Goal: Task Accomplishment & Management: Use online tool/utility

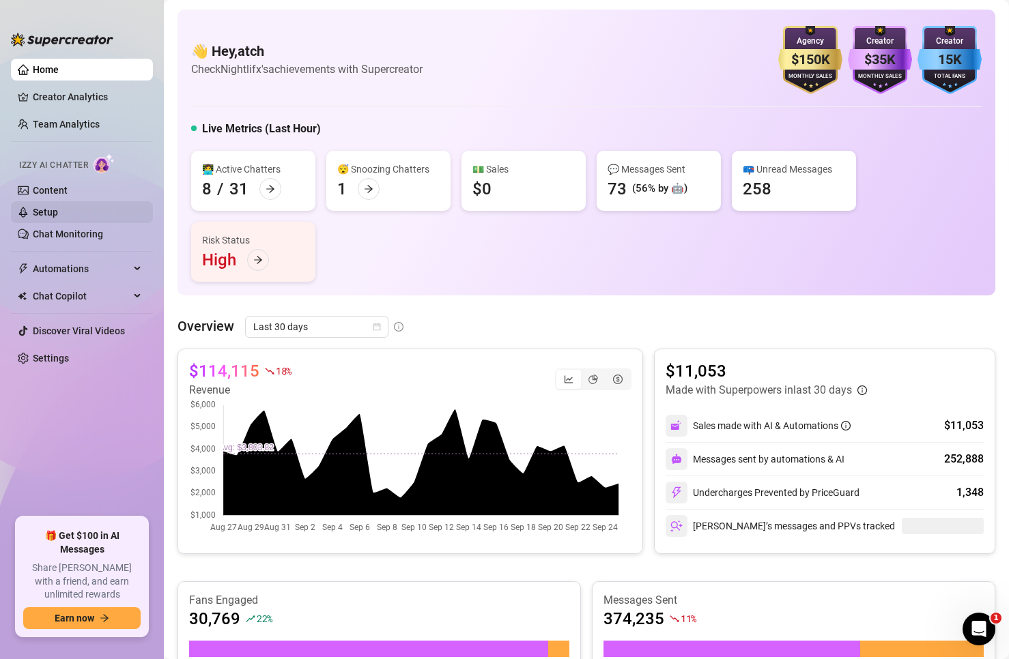
click at [58, 210] on link "Setup" at bounding box center [45, 212] width 25 height 11
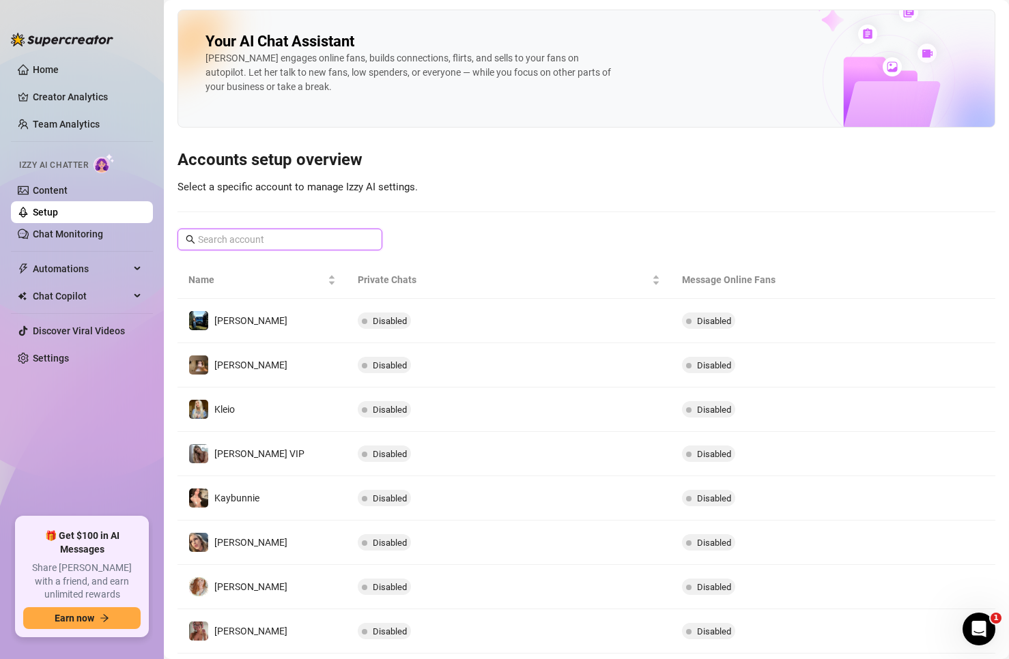
click at [338, 236] on input "text" at bounding box center [280, 239] width 165 height 15
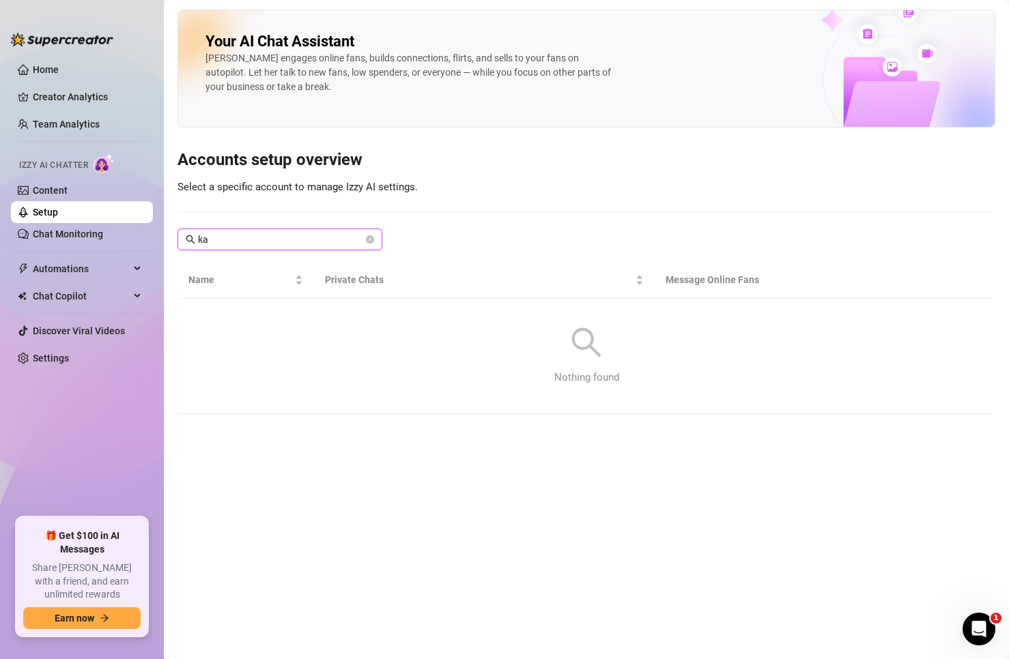
type input "k"
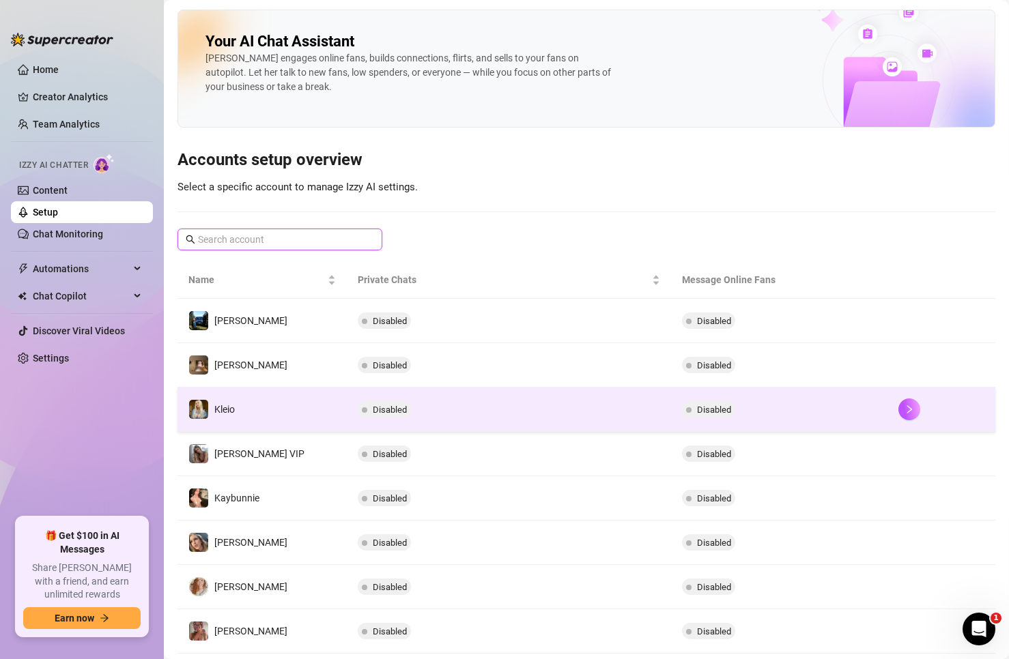
scroll to position [162, 0]
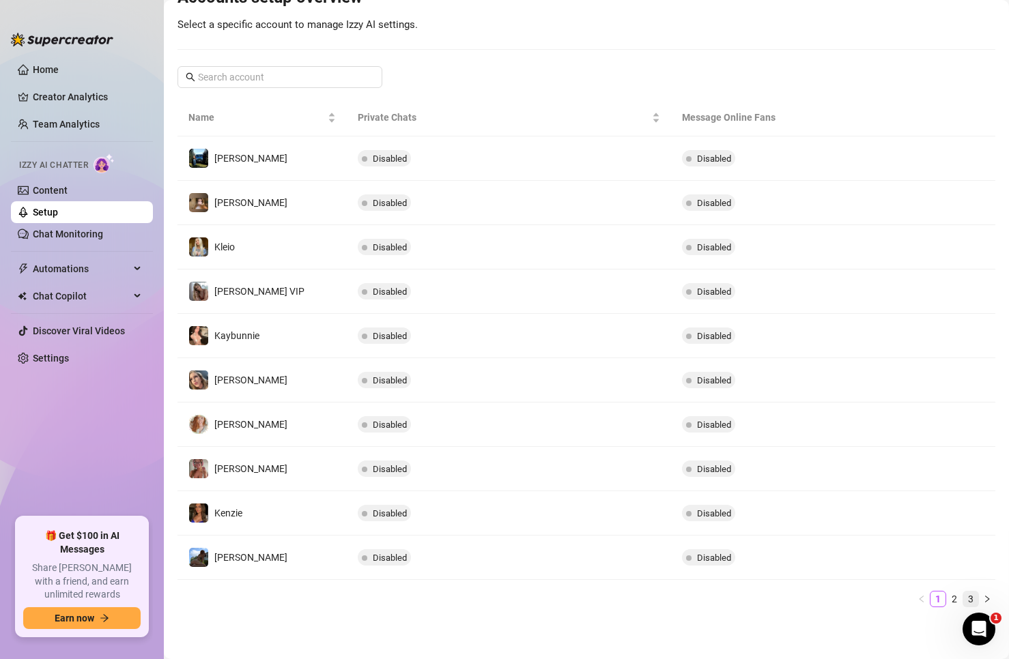
click at [963, 597] on link "3" at bounding box center [970, 599] width 15 height 15
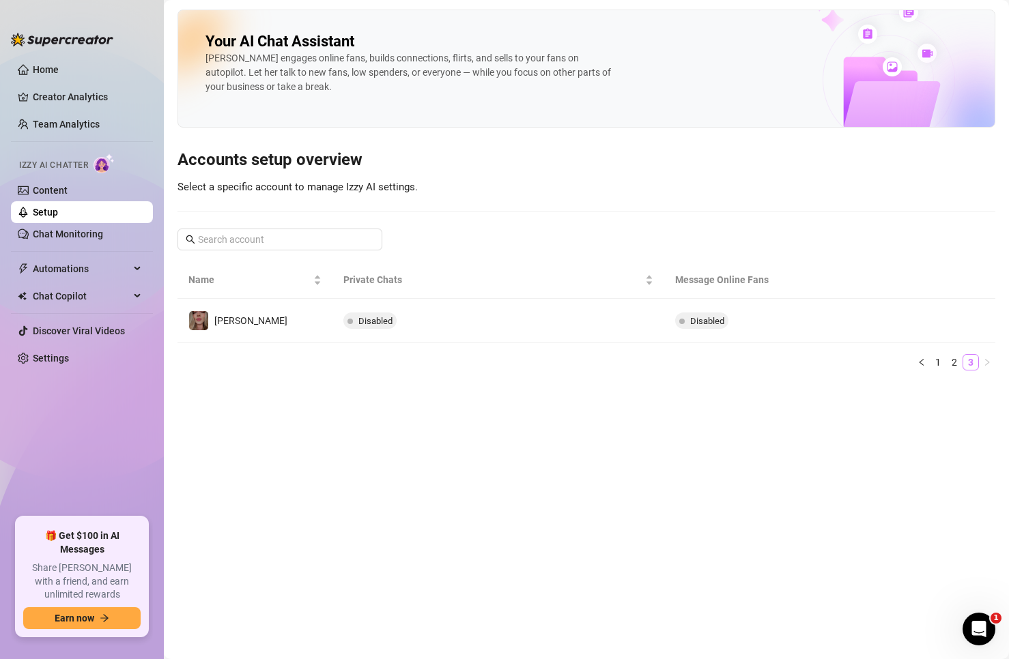
scroll to position [0, 0]
click at [949, 599] on main "Your AI Chat Assistant [PERSON_NAME] engages online fans, builds connections, f…" at bounding box center [586, 329] width 845 height 659
click at [953, 359] on link "2" at bounding box center [954, 362] width 15 height 15
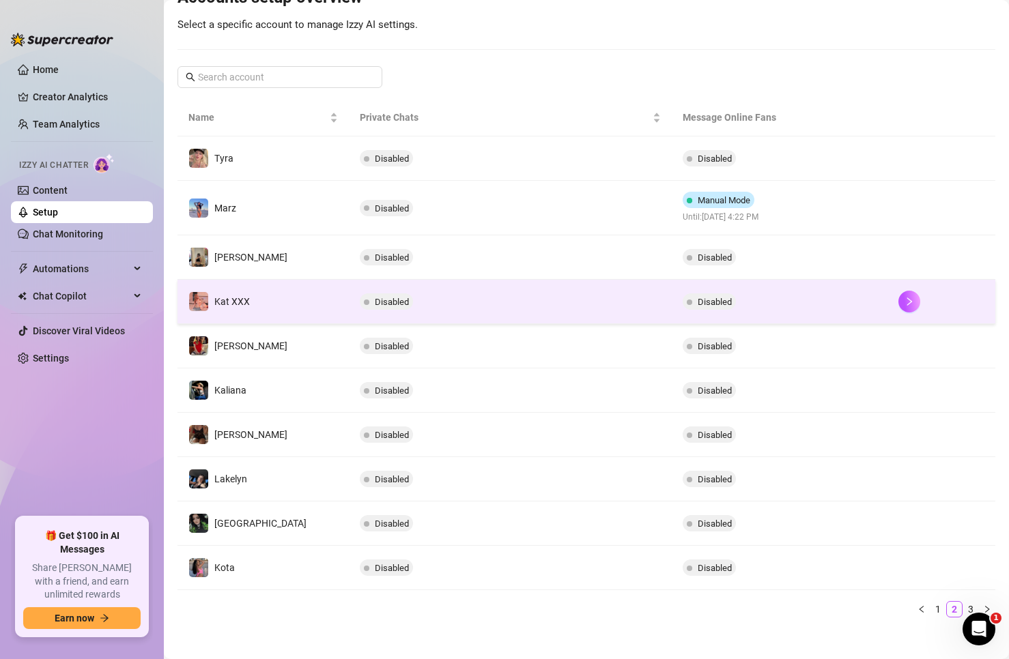
scroll to position [173, 0]
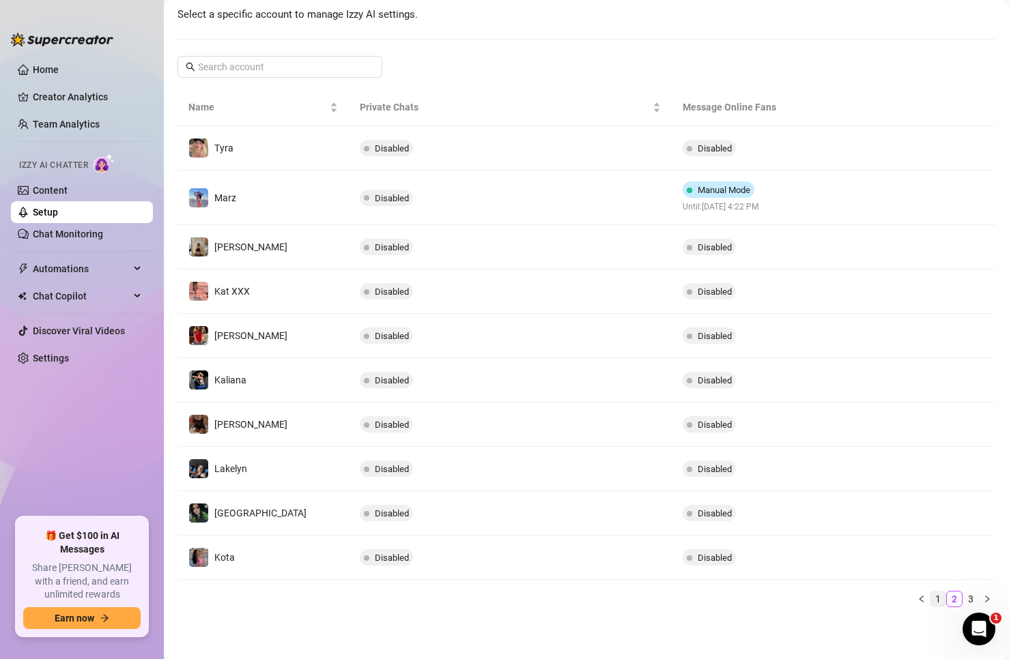
click at [930, 598] on link "1" at bounding box center [937, 599] width 15 height 15
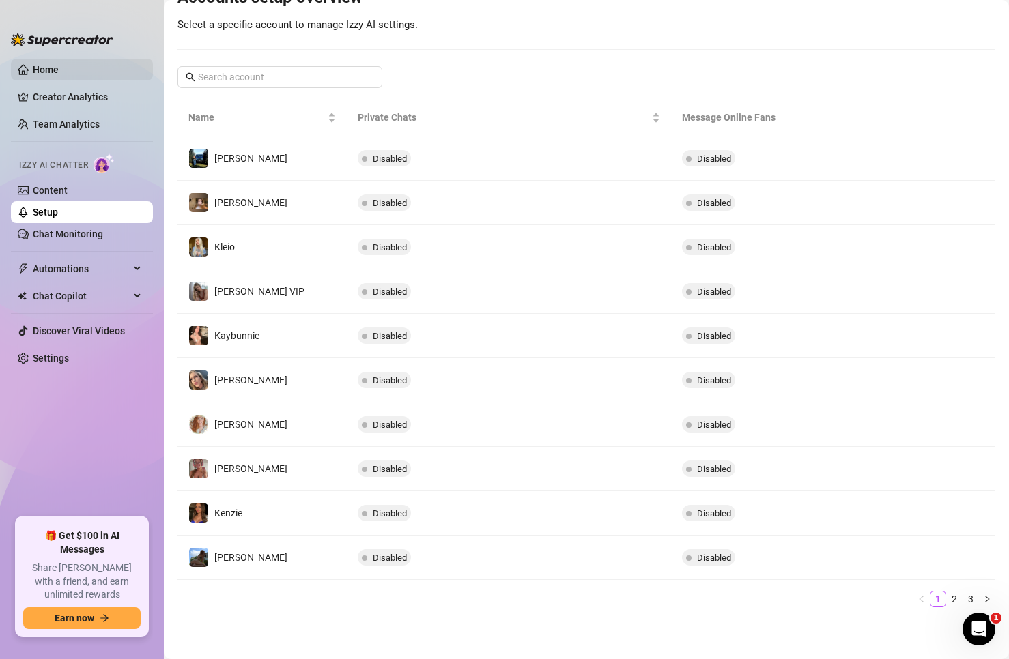
click at [40, 64] on link "Home" at bounding box center [46, 69] width 26 height 11
